Goal: Information Seeking & Learning: Check status

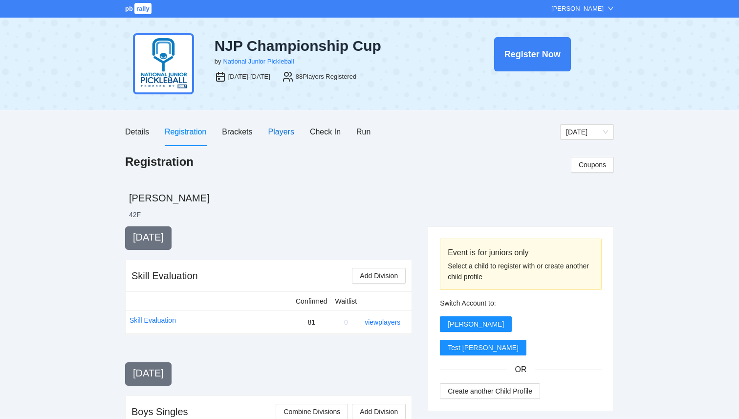
click at [285, 130] on div "Players" at bounding box center [281, 132] width 26 height 12
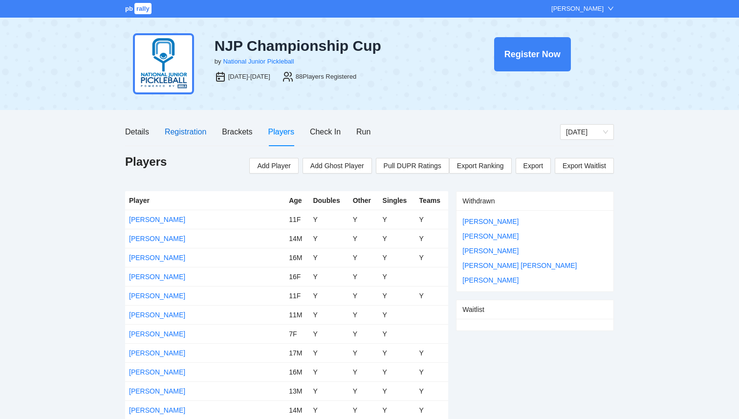
click at [184, 131] on div "Registration" at bounding box center [186, 132] width 42 height 12
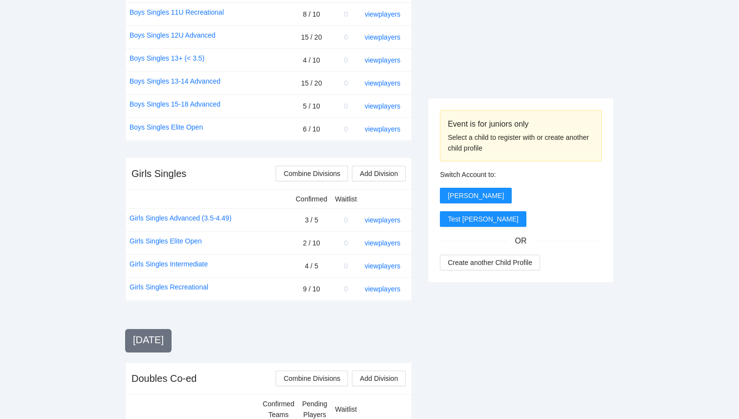
scroll to position [488, 0]
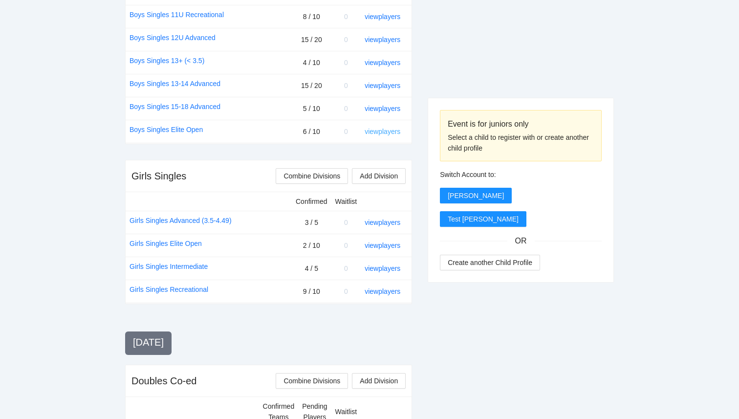
click at [385, 134] on link "view players" at bounding box center [383, 132] width 36 height 8
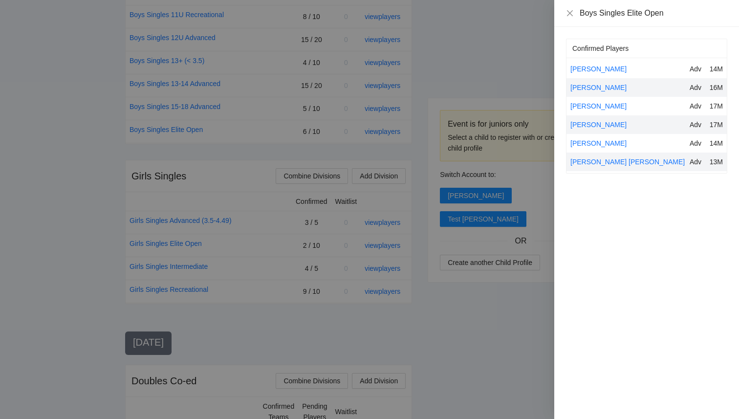
click at [373, 152] on div at bounding box center [369, 209] width 739 height 419
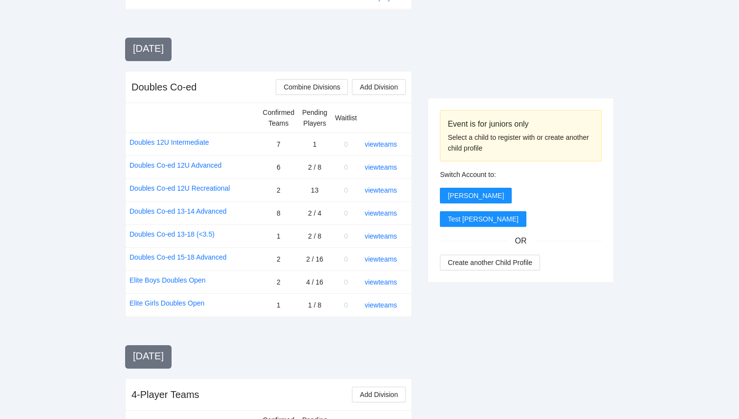
scroll to position [791, 0]
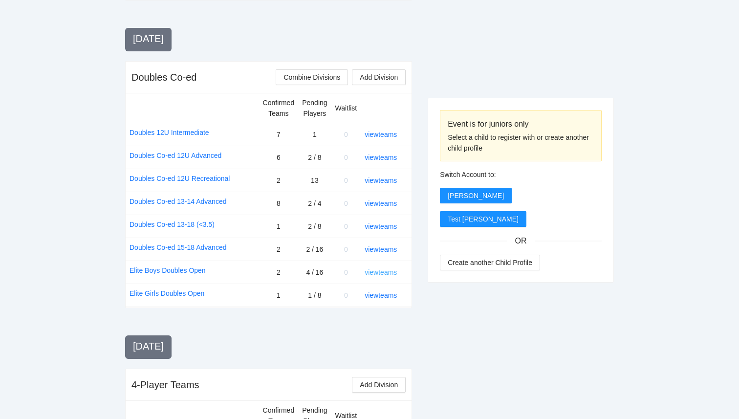
click at [381, 273] on link "view teams" at bounding box center [381, 272] width 32 height 8
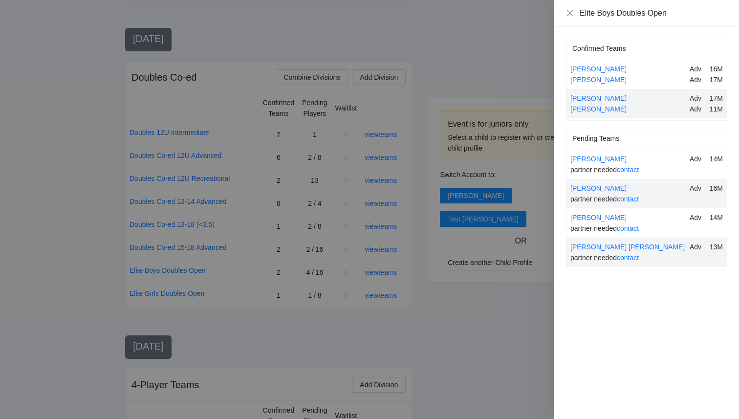
click at [493, 347] on div at bounding box center [369, 209] width 739 height 419
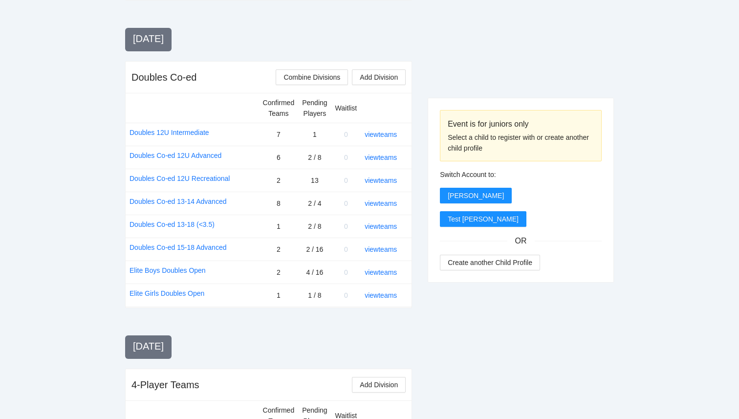
click at [380, 254] on div "view teams" at bounding box center [384, 249] width 39 height 11
click at [380, 251] on link "view teams" at bounding box center [381, 249] width 32 height 8
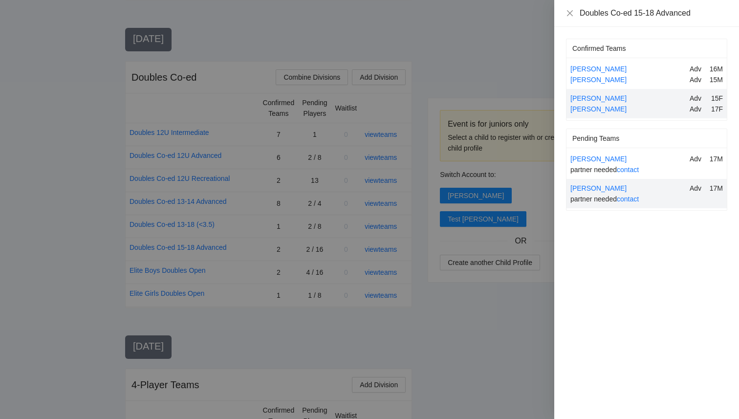
click at [458, 331] on div at bounding box center [369, 209] width 739 height 419
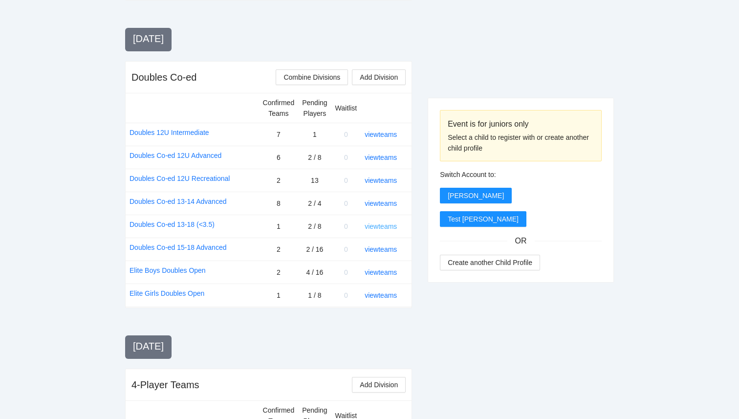
click at [365, 226] on link "view teams" at bounding box center [381, 227] width 32 height 8
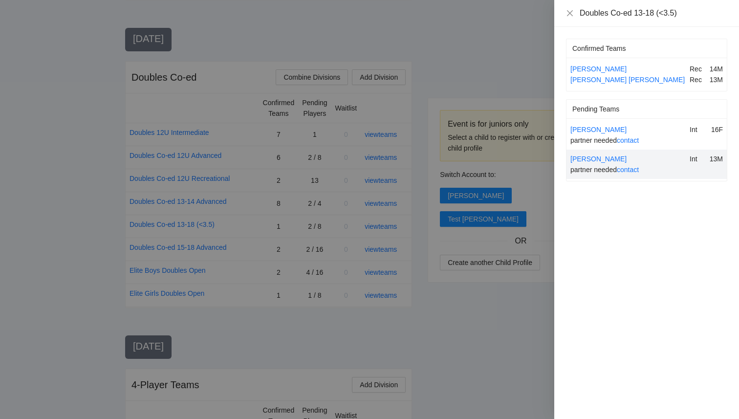
click at [436, 336] on div at bounding box center [369, 209] width 739 height 419
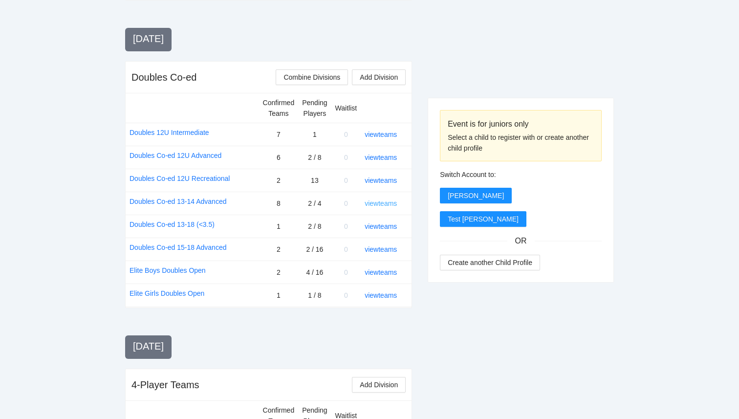
click at [366, 202] on link "view teams" at bounding box center [381, 204] width 32 height 8
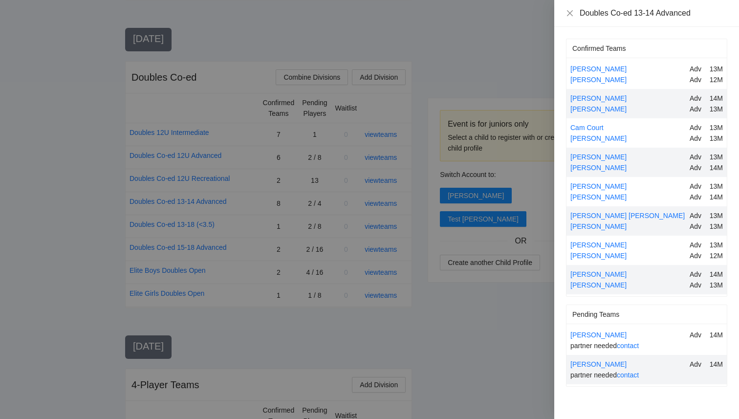
click at [515, 330] on div at bounding box center [369, 209] width 739 height 419
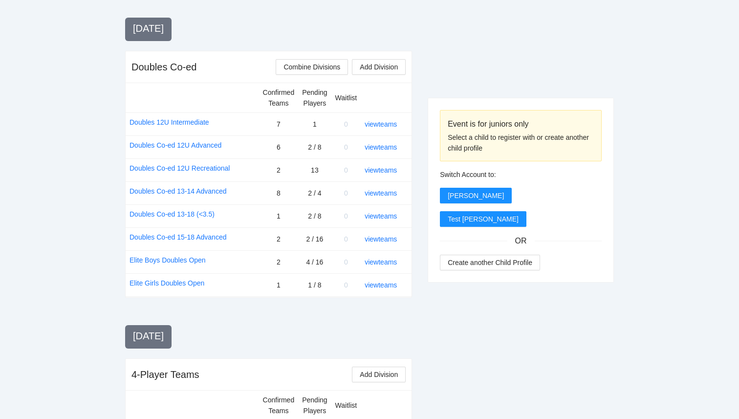
scroll to position [810, 0]
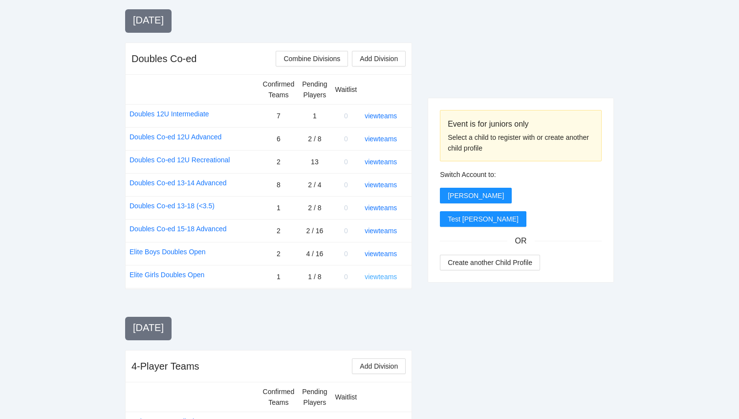
click at [386, 280] on link "view teams" at bounding box center [381, 277] width 32 height 8
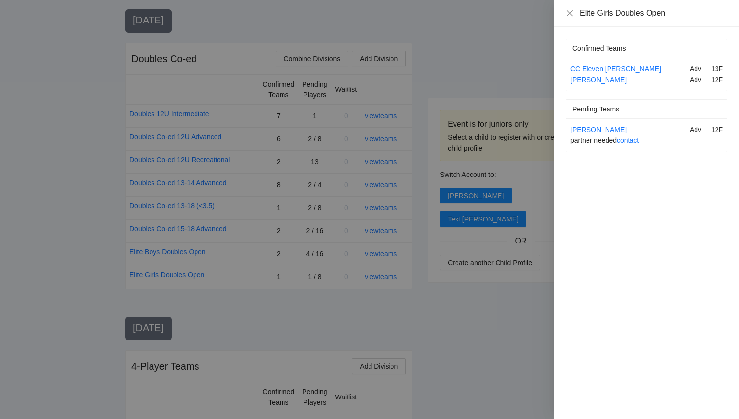
click at [528, 324] on div at bounding box center [369, 209] width 739 height 419
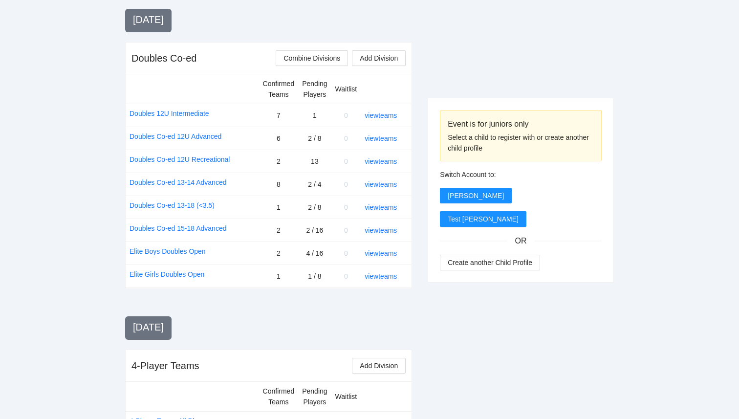
scroll to position [809, 0]
click at [388, 184] on link "view teams" at bounding box center [381, 186] width 32 height 8
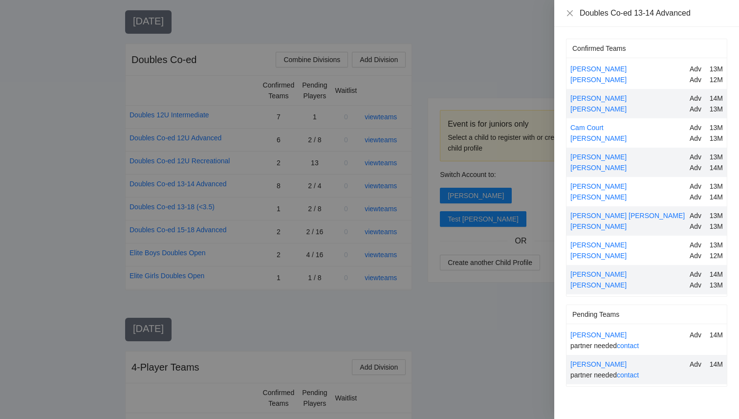
click at [500, 311] on div at bounding box center [369, 209] width 739 height 419
